Goal: Entertainment & Leisure: Consume media (video, audio)

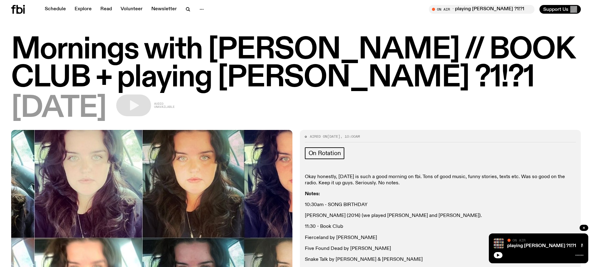
scroll to position [742, 0]
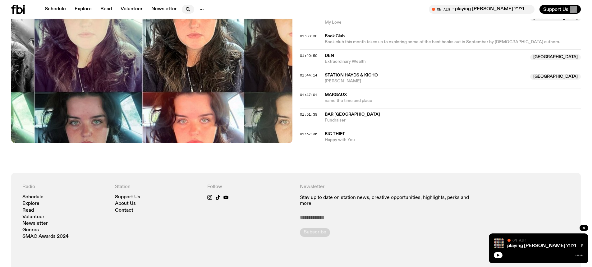
click at [186, 11] on icon "button" at bounding box center [187, 9] width 7 height 7
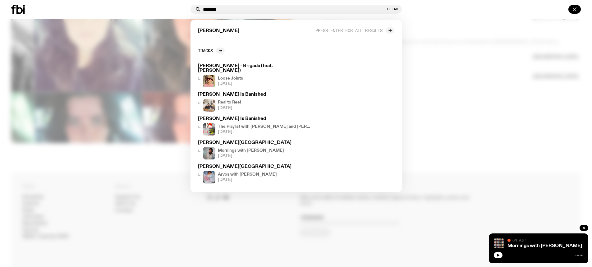
type input "*******"
click at [578, 10] on button "button" at bounding box center [574, 9] width 12 height 9
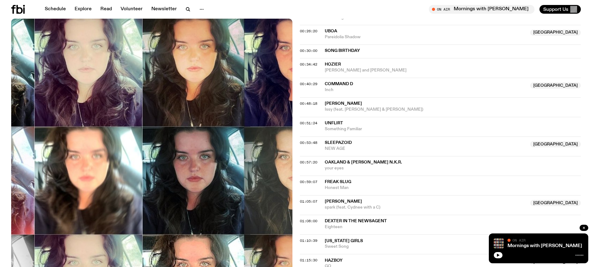
scroll to position [276, 0]
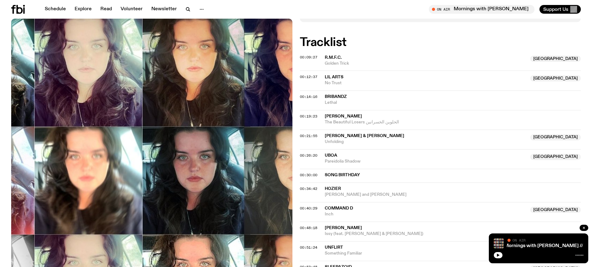
click at [18, 9] on icon at bounding box center [19, 9] width 6 height 9
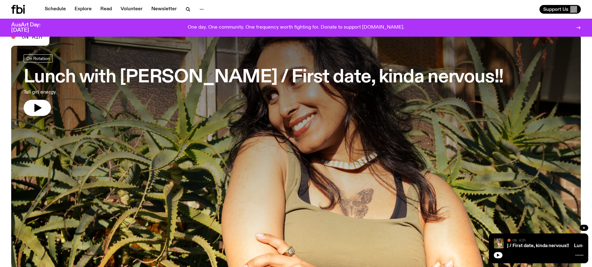
scroll to position [31, 0]
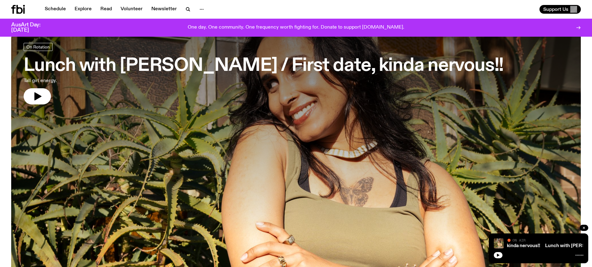
click at [392, 81] on link "Lunch with [PERSON_NAME] / First date, kinda nervous!! Tall girl energy." at bounding box center [264, 74] width 480 height 62
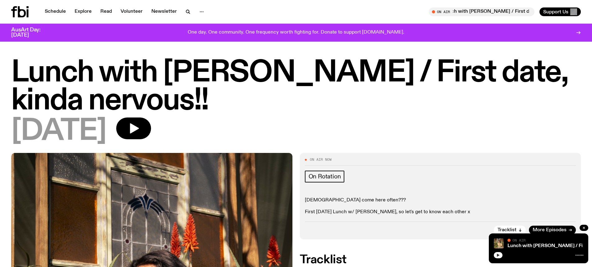
click at [499, 257] on icon "button" at bounding box center [498, 255] width 4 height 4
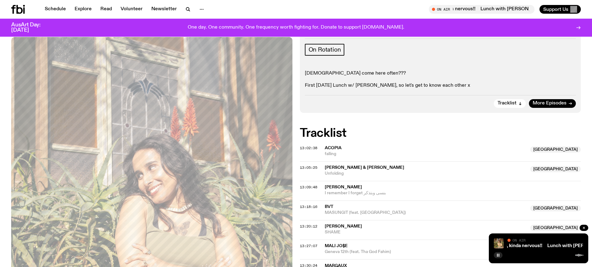
scroll to position [123, 0]
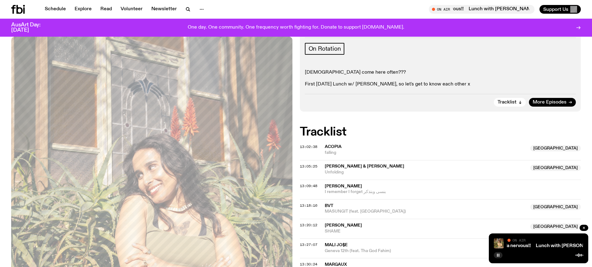
click at [499, 256] on rect "button" at bounding box center [498, 255] width 1 height 3
